Goal: Task Accomplishment & Management: Use online tool/utility

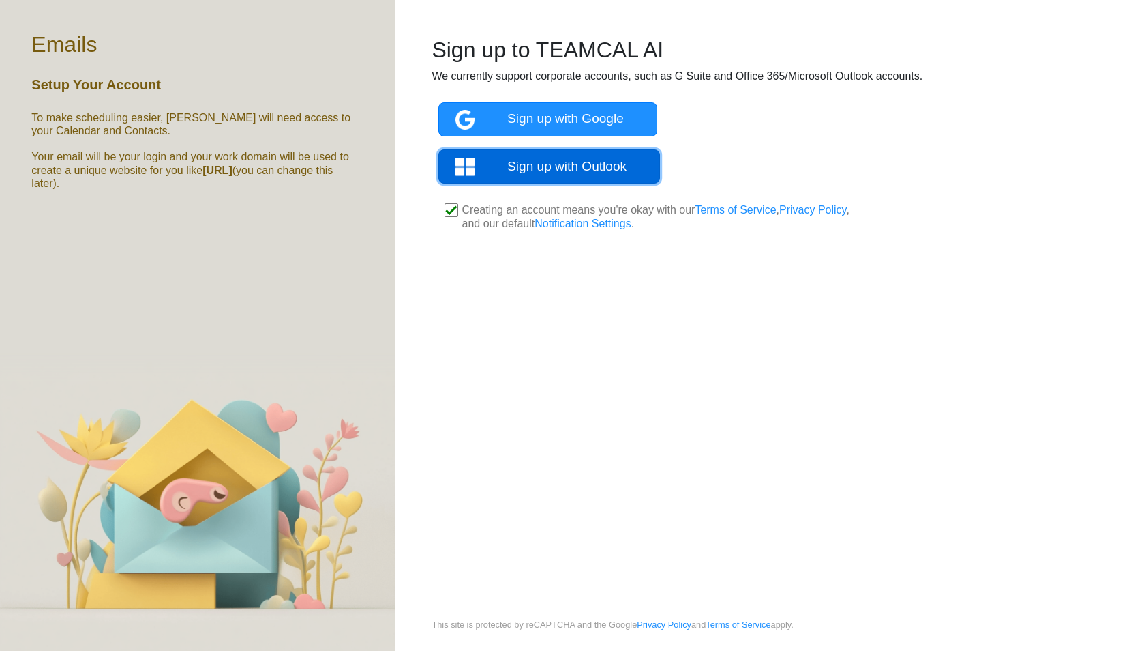
click at [569, 170] on link "Sign up with Outlook" at bounding box center [549, 166] width 222 height 34
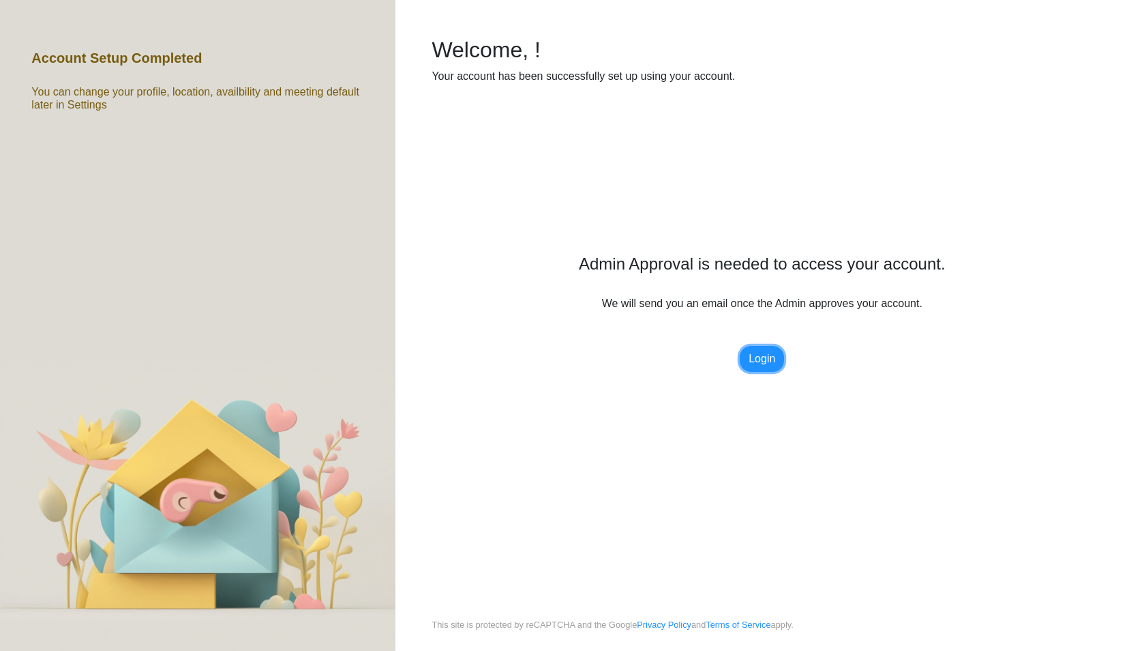
click at [771, 359] on link "Login" at bounding box center [762, 359] width 44 height 26
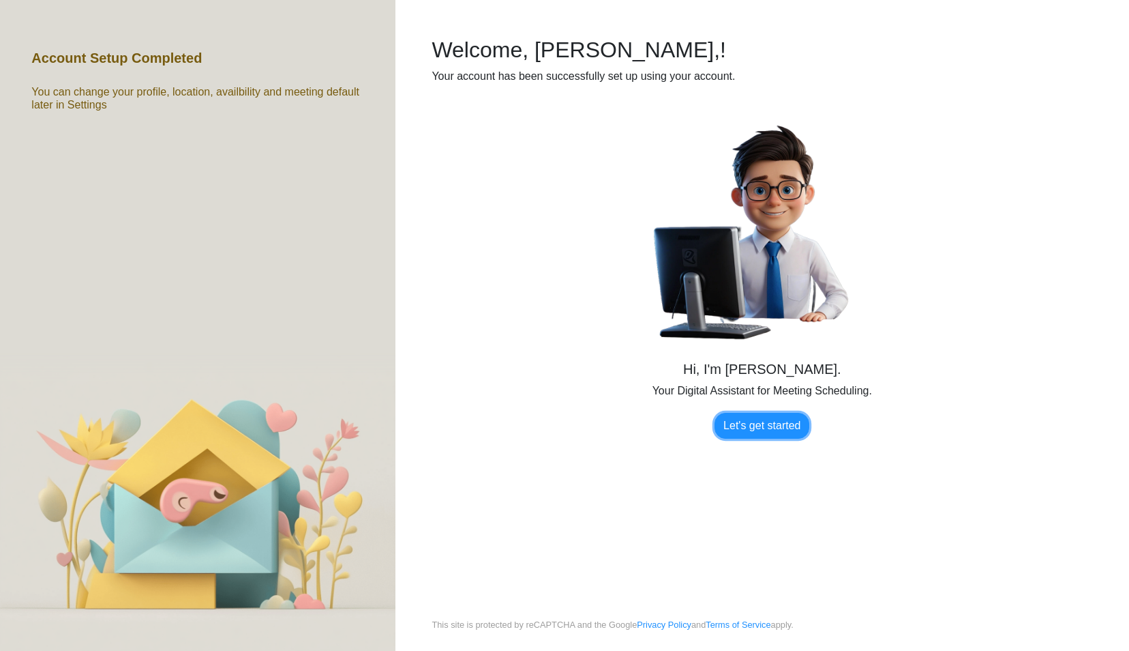
click at [752, 426] on link "Let's get started" at bounding box center [762, 426] width 95 height 26
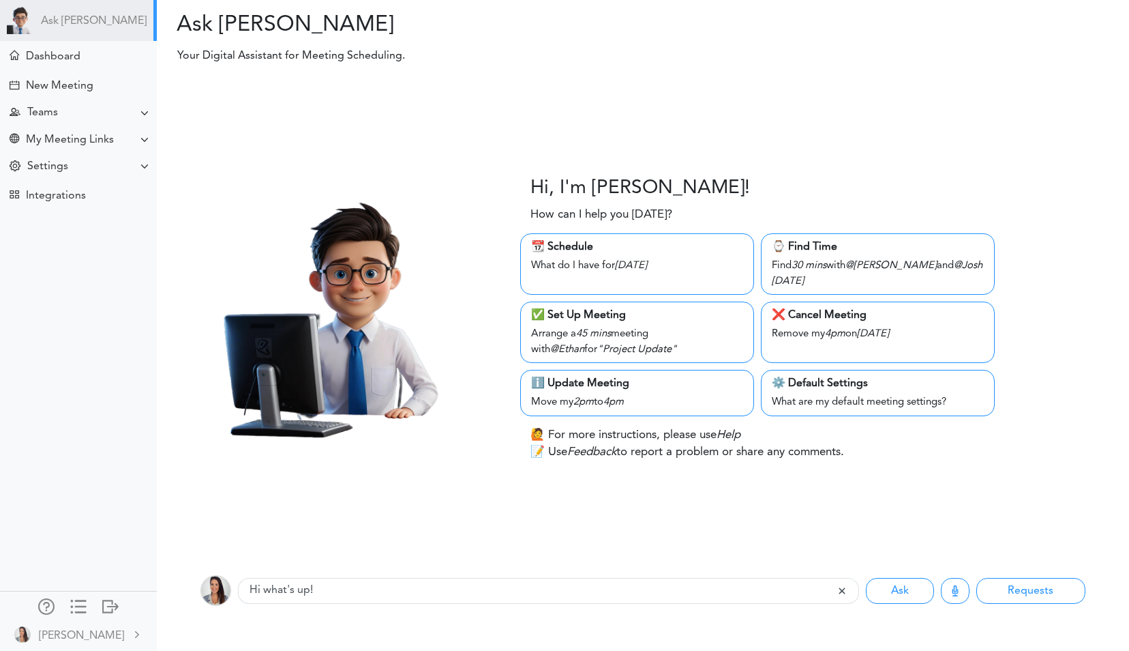
click at [579, 262] on div "What do I have for Thursday" at bounding box center [637, 264] width 212 height 19
type input "What do I have for Thursday"
click at [579, 262] on div "What do I have for Thursday" at bounding box center [637, 264] width 212 height 19
click at [80, 93] on div "New Meeting" at bounding box center [78, 84] width 151 height 29
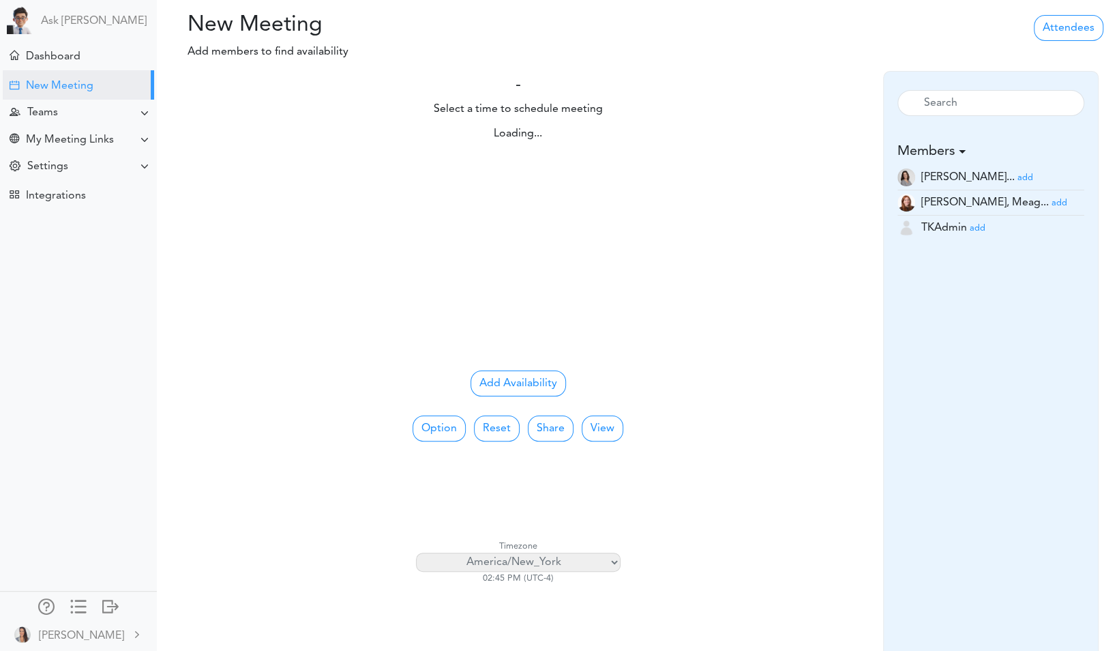
click at [601, 250] on div "Loading..." at bounding box center [517, 240] width 573 height 240
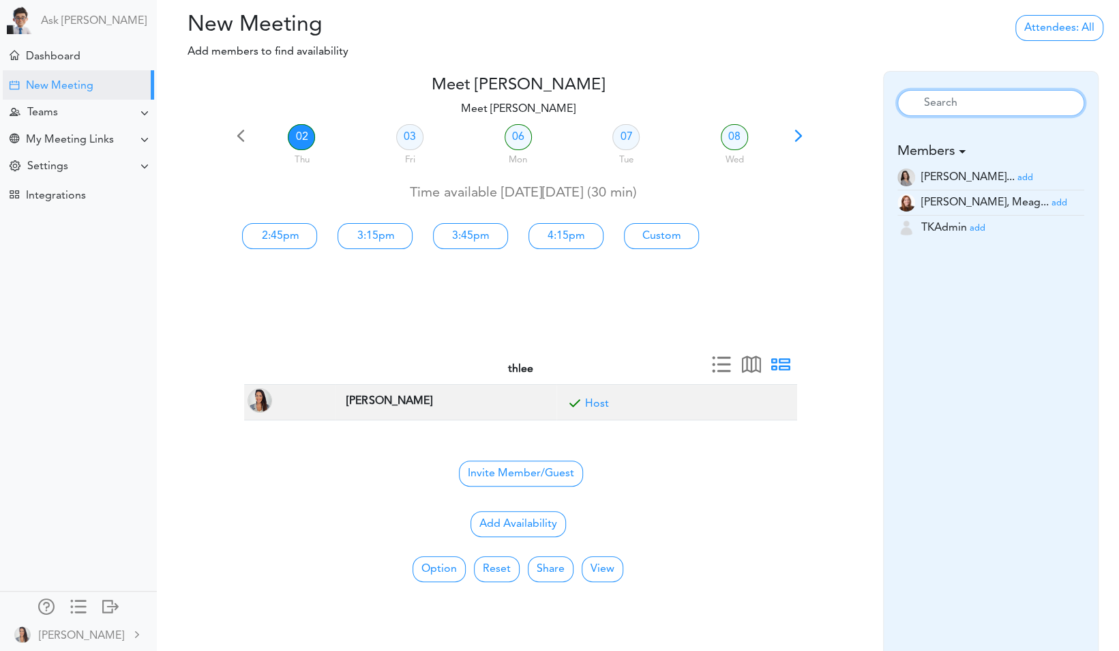
click at [924, 104] on input "text" at bounding box center [991, 103] width 188 height 26
type input "henry"
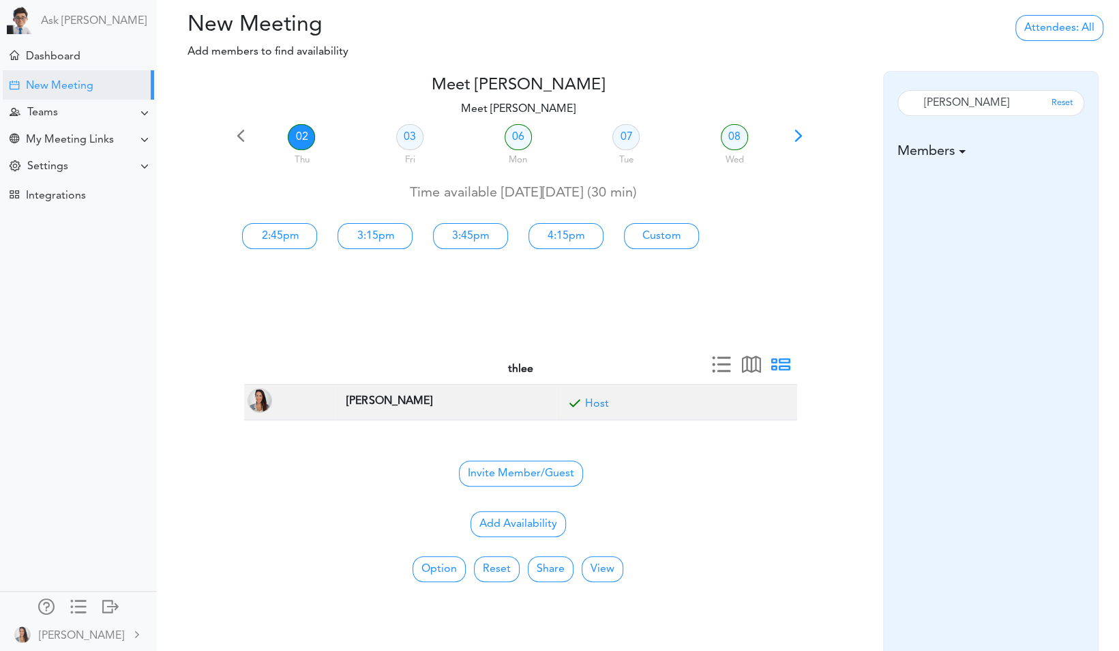
click at [1060, 104] on span "Reset" at bounding box center [1062, 103] width 29 height 16
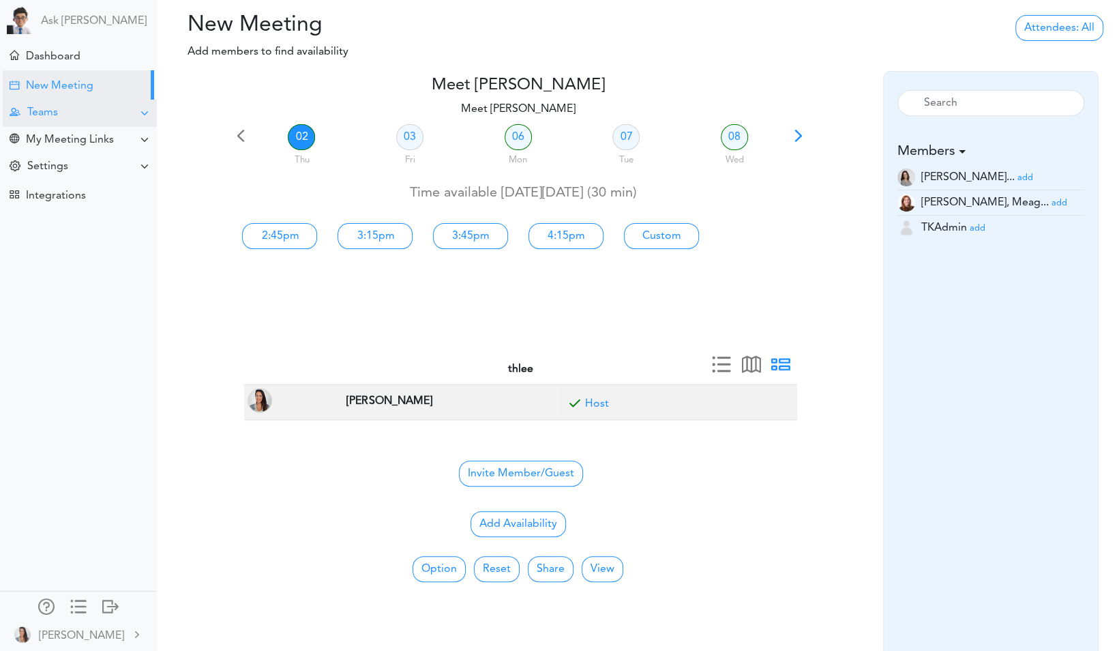
click at [77, 115] on div "Teams" at bounding box center [80, 113] width 154 height 27
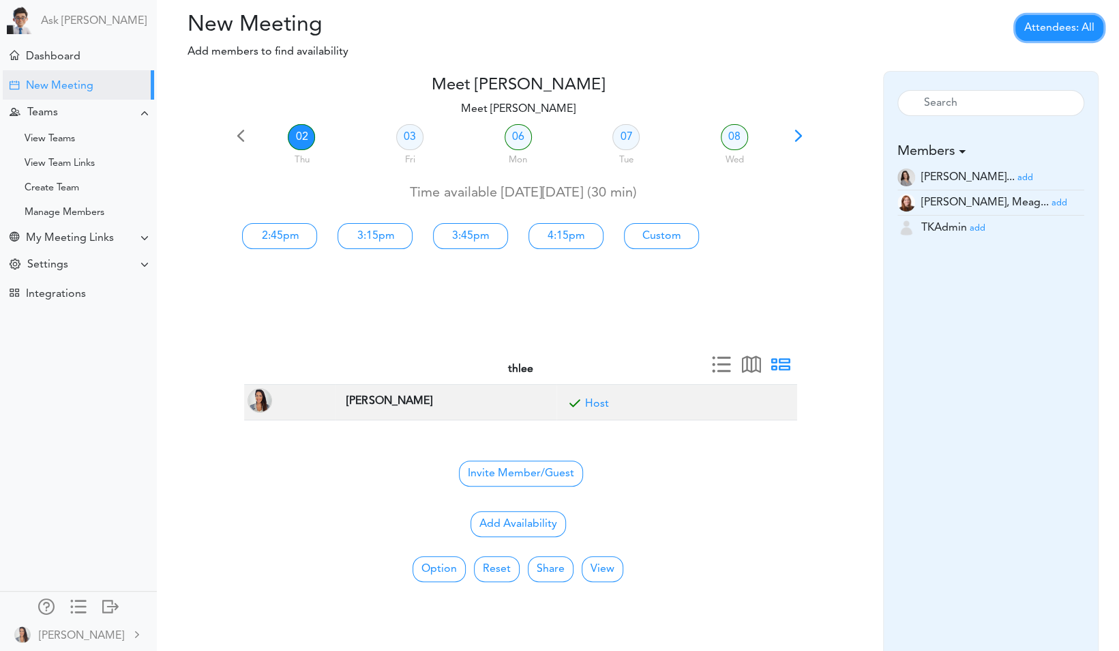
click at [1047, 33] on link "Attendees: All" at bounding box center [1059, 28] width 88 height 26
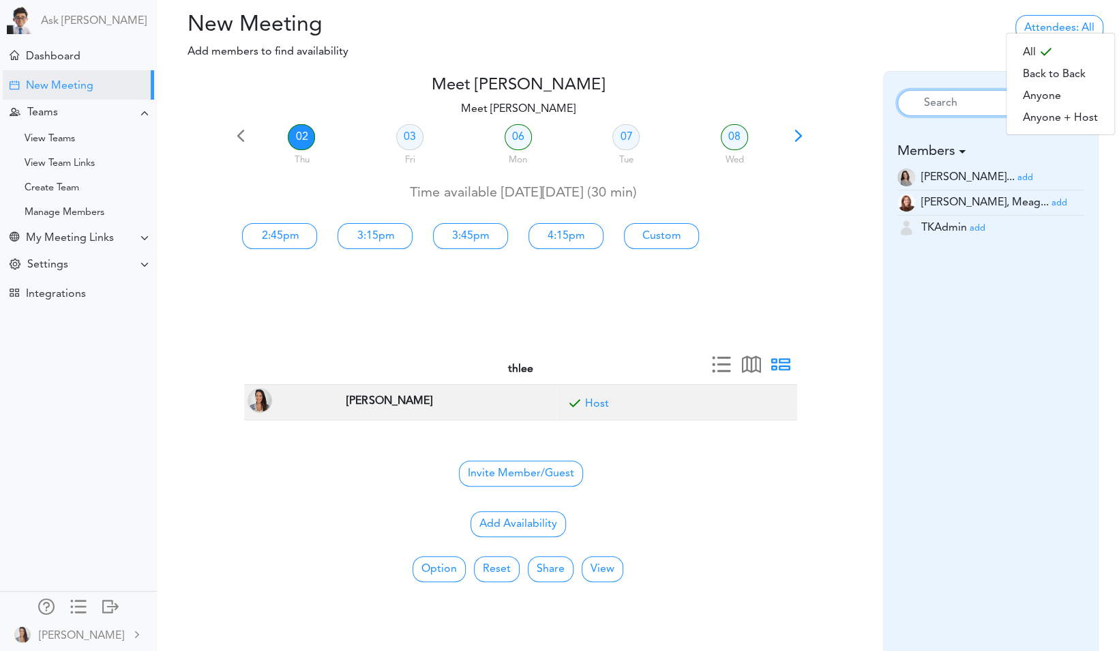
click at [968, 102] on input "text" at bounding box center [991, 103] width 188 height 26
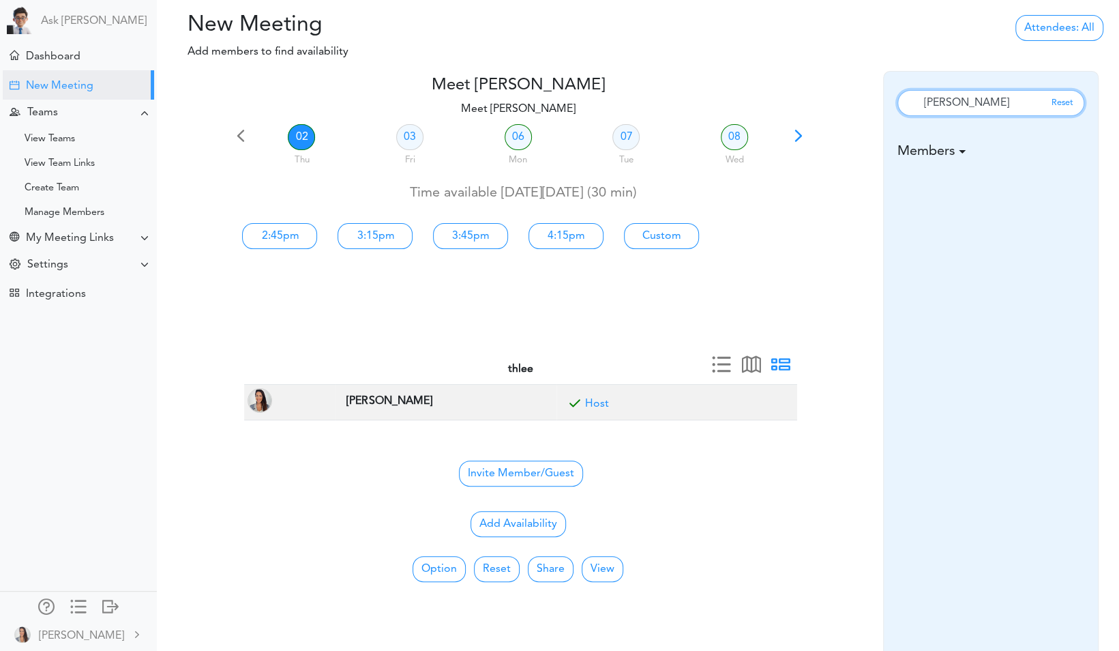
type input "henry"
click at [976, 105] on input "henry" at bounding box center [991, 103] width 188 height 26
click at [959, 151] on h5 "Members" at bounding box center [991, 151] width 188 height 16
click at [61, 61] on div "Dashboard" at bounding box center [53, 56] width 55 height 13
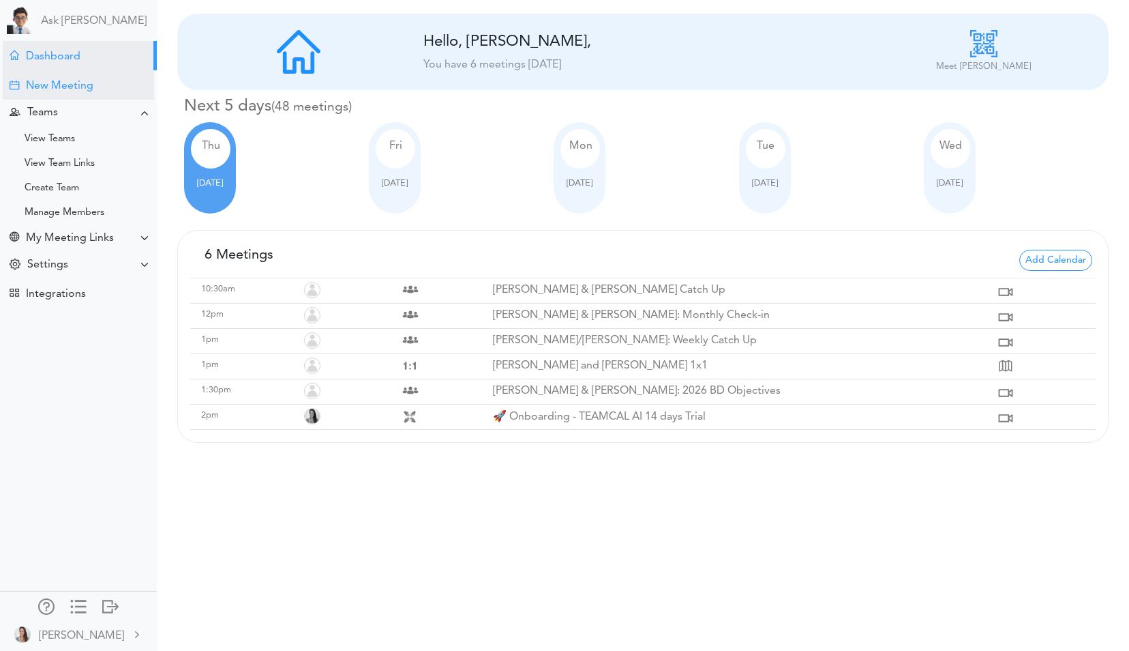
click at [52, 86] on div "New Meeting" at bounding box center [60, 86] width 68 height 13
